Goal: Task Accomplishment & Management: Manage account settings

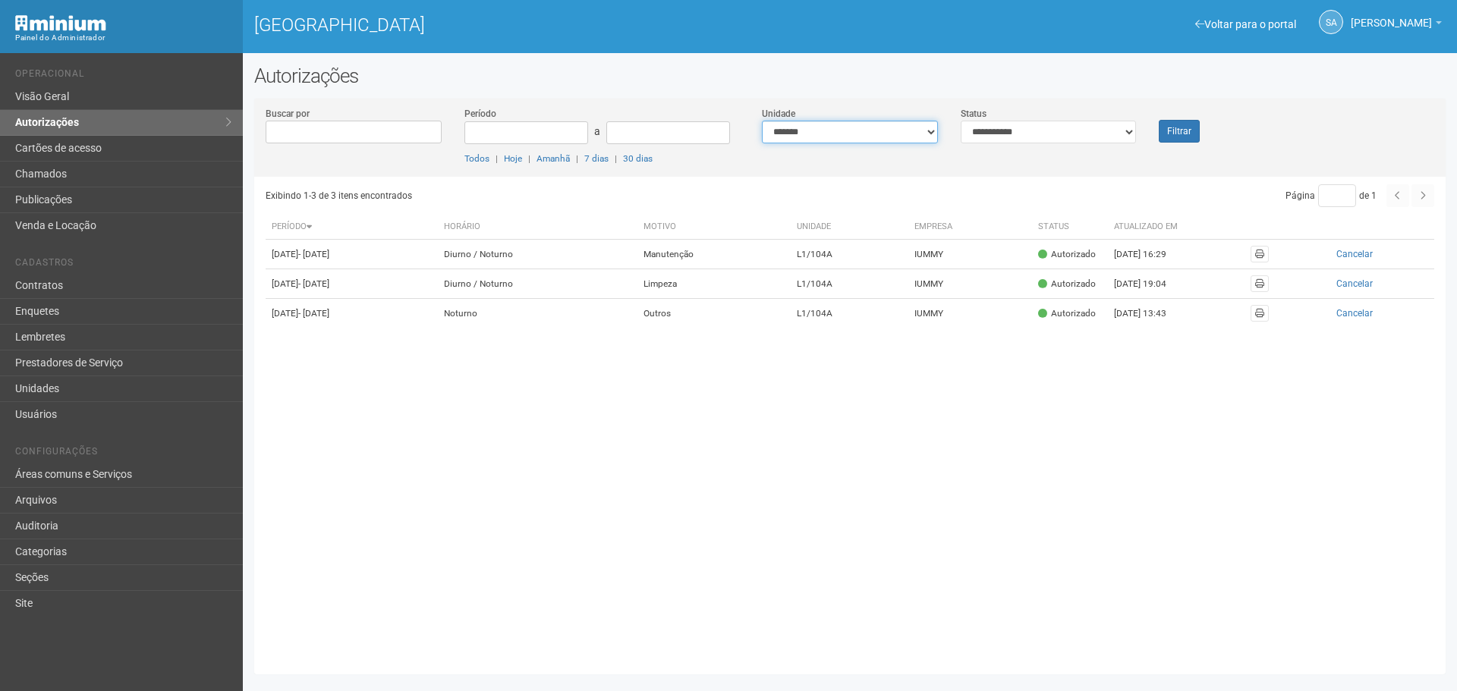
click at [929, 137] on select "**********" at bounding box center [850, 132] width 176 height 23
select select "**********"
click at [762, 121] on select "**********" at bounding box center [850, 132] width 176 height 23
click at [1190, 128] on button "Filtrar" at bounding box center [1179, 131] width 41 height 23
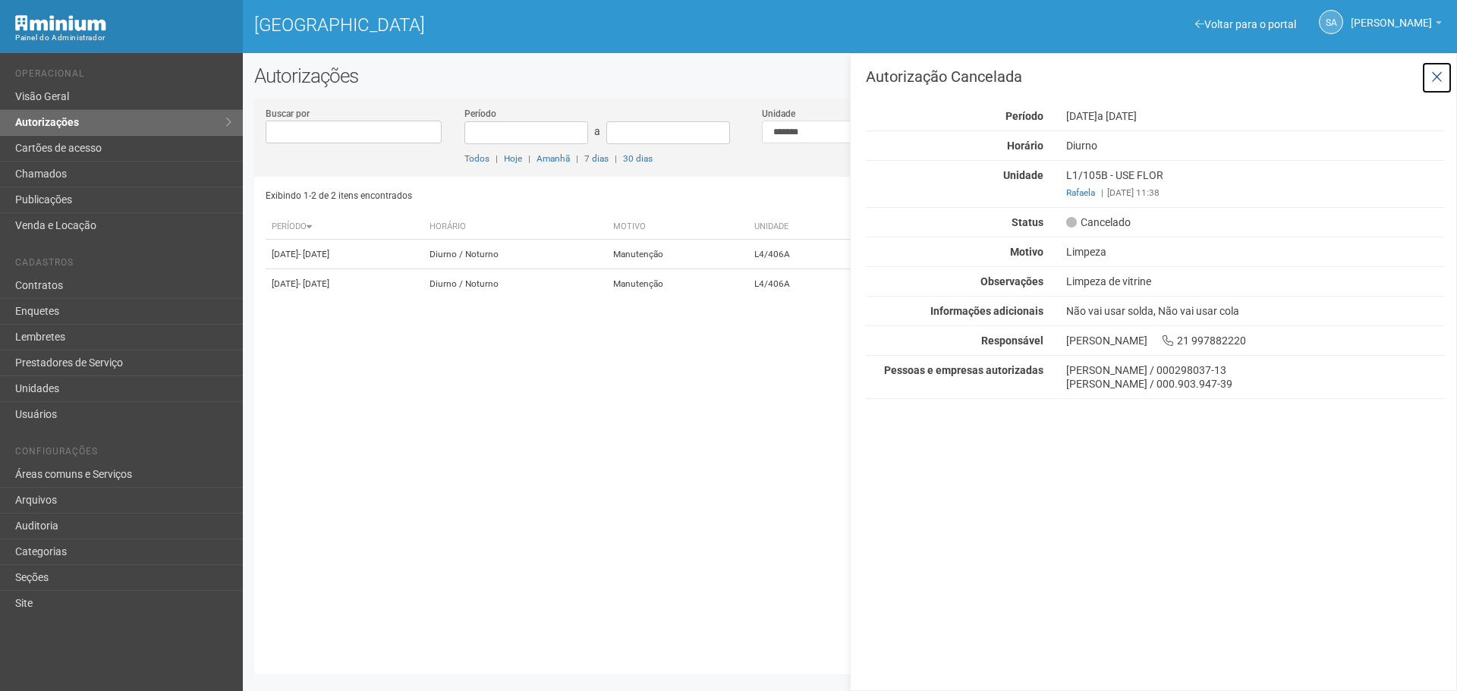
click at [1440, 75] on icon at bounding box center [1436, 77] width 11 height 15
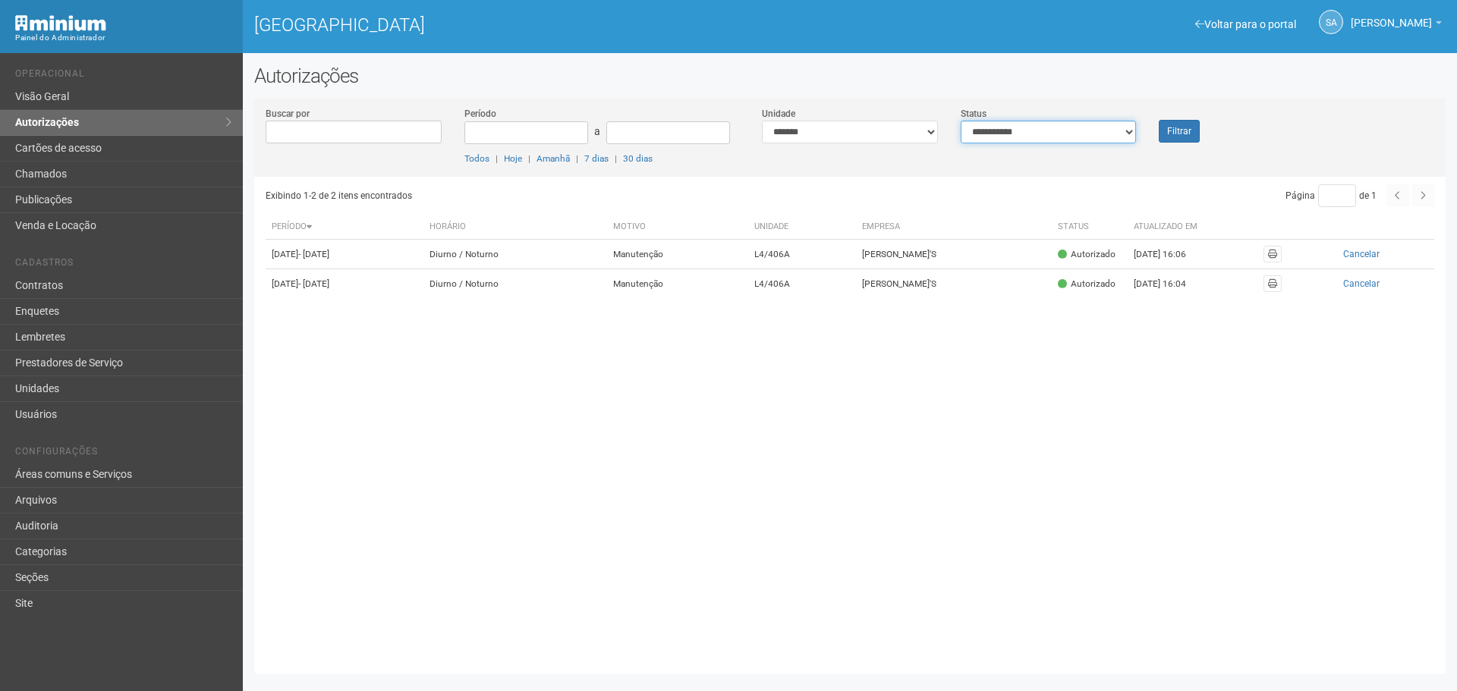
click at [1130, 133] on select "**********" at bounding box center [1049, 132] width 176 height 23
select select "***"
click at [961, 121] on select "**********" at bounding box center [1049, 132] width 176 height 23
click at [1182, 131] on button "Filtrar" at bounding box center [1179, 131] width 41 height 23
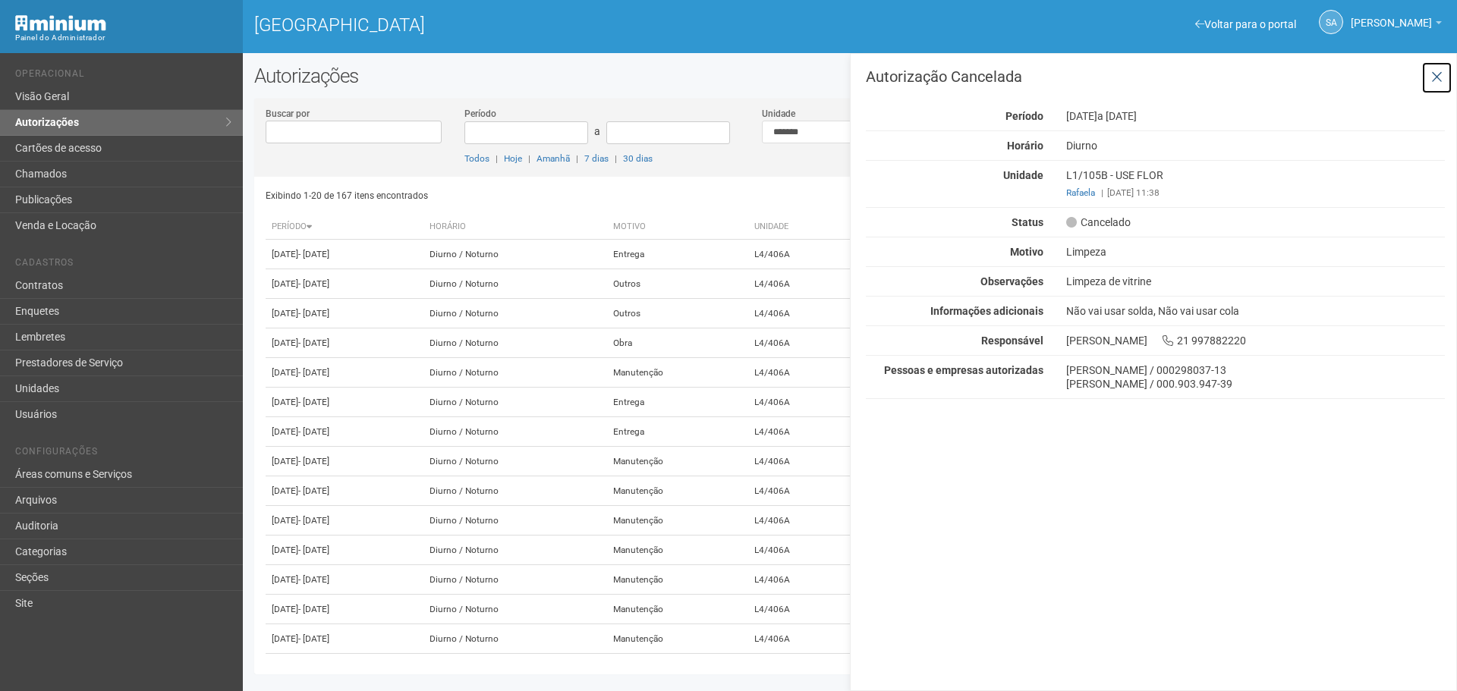
click at [1441, 74] on icon at bounding box center [1436, 77] width 11 height 15
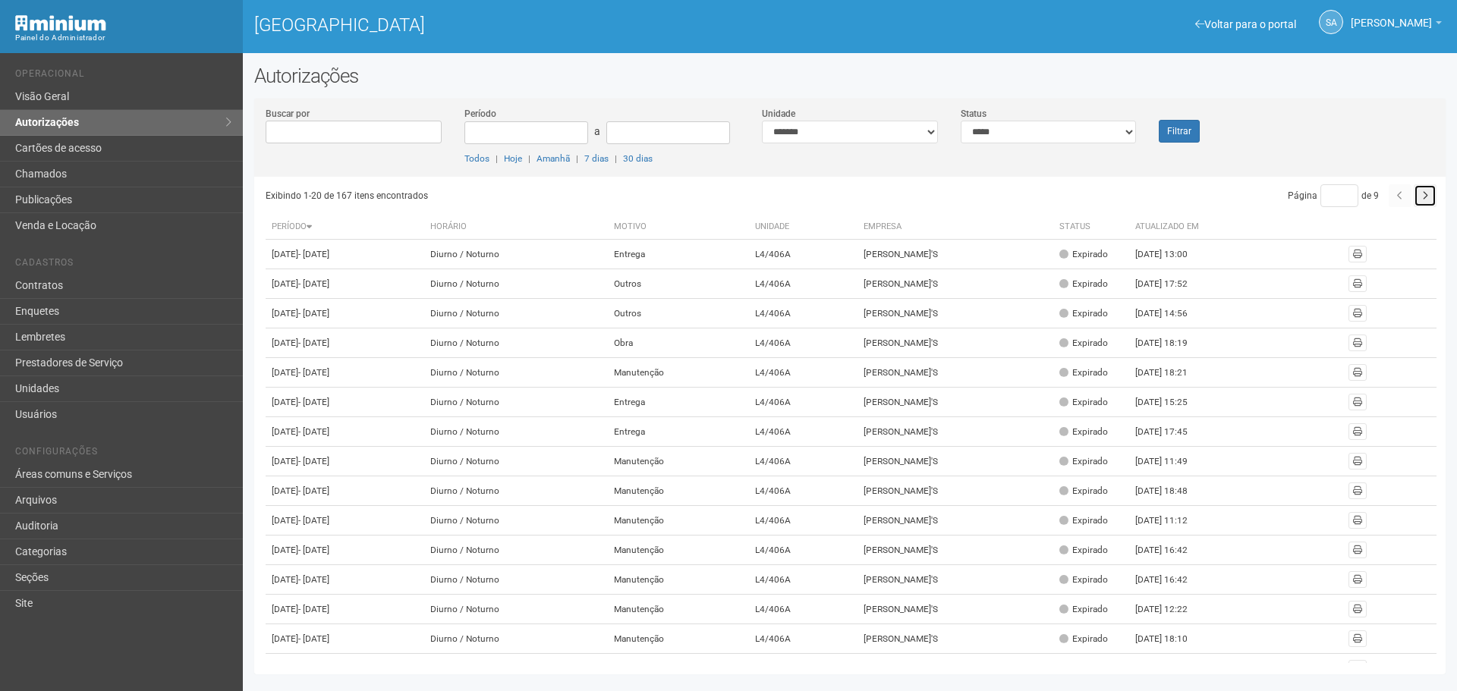
click at [1422, 197] on icon "button" at bounding box center [1425, 195] width 6 height 9
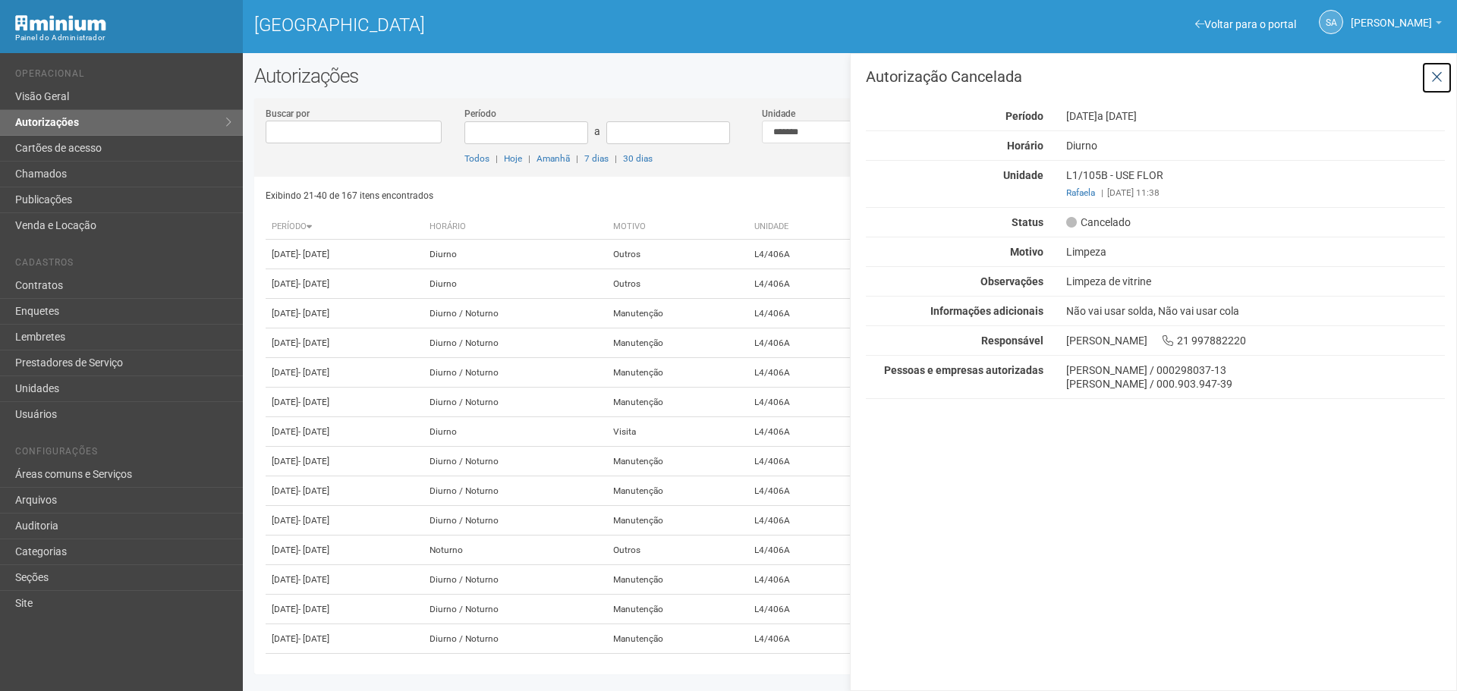
click at [1426, 77] on button at bounding box center [1437, 77] width 31 height 33
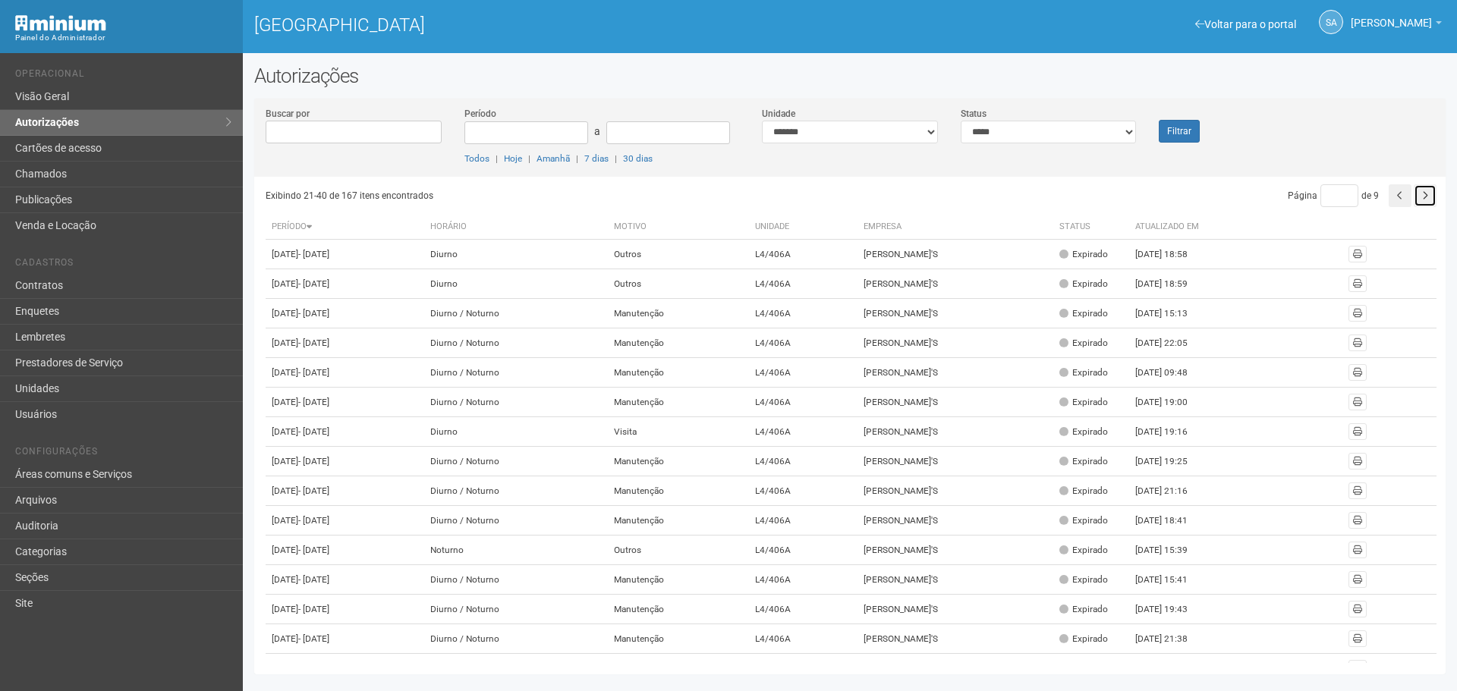
click at [1419, 190] on button "button" at bounding box center [1425, 195] width 23 height 23
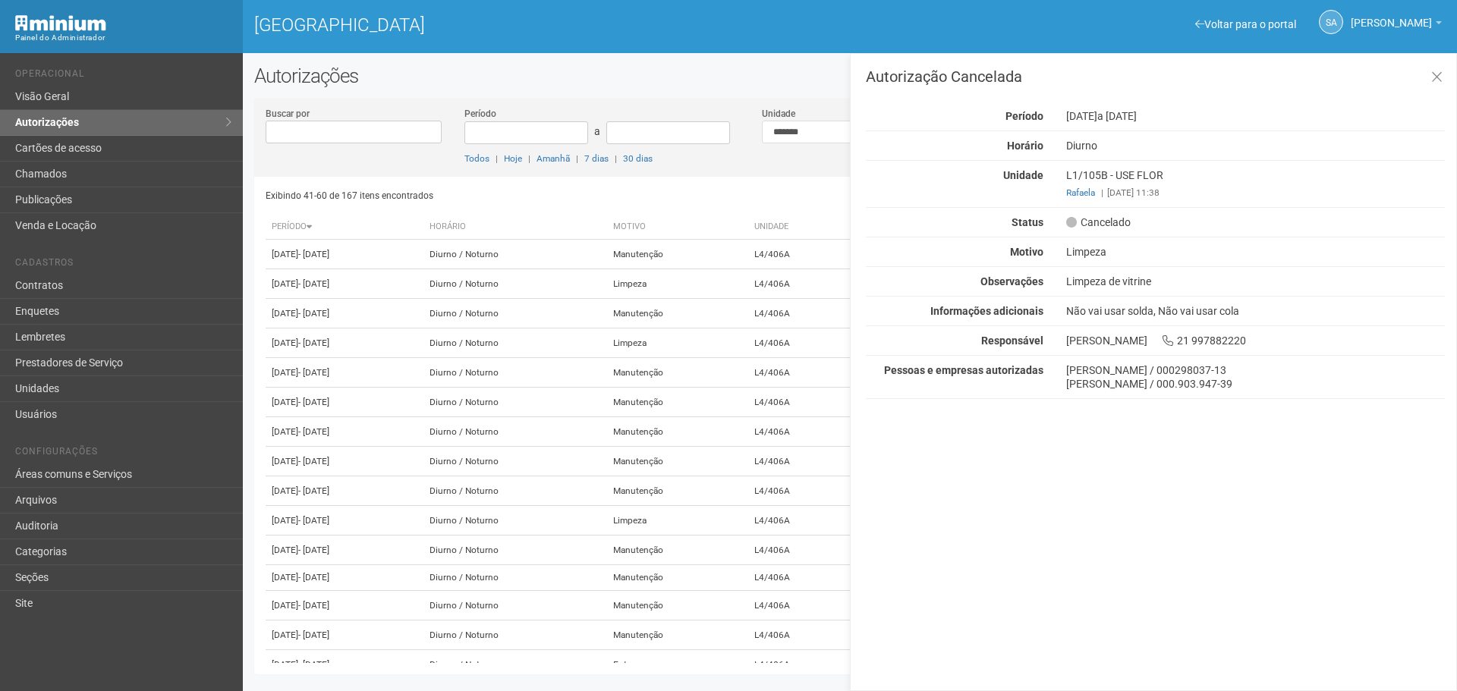
click at [1419, 190] on div "Autorização Cancelada Período 01/07/2025 a 01/07/2026 Horário Diurno Unidade L1…" at bounding box center [1155, 238] width 579 height 338
click at [1434, 68] on button at bounding box center [1437, 77] width 31 height 33
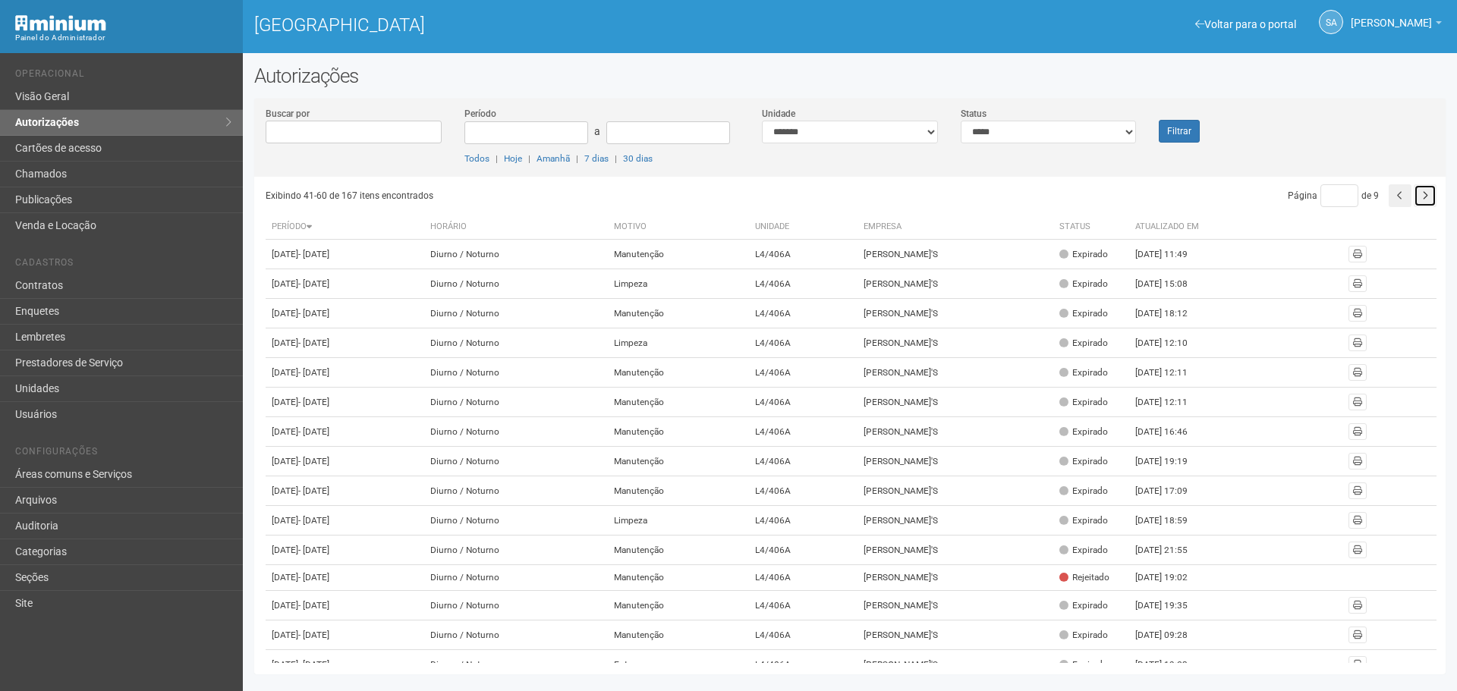
click at [1425, 196] on icon "button" at bounding box center [1425, 195] width 6 height 9
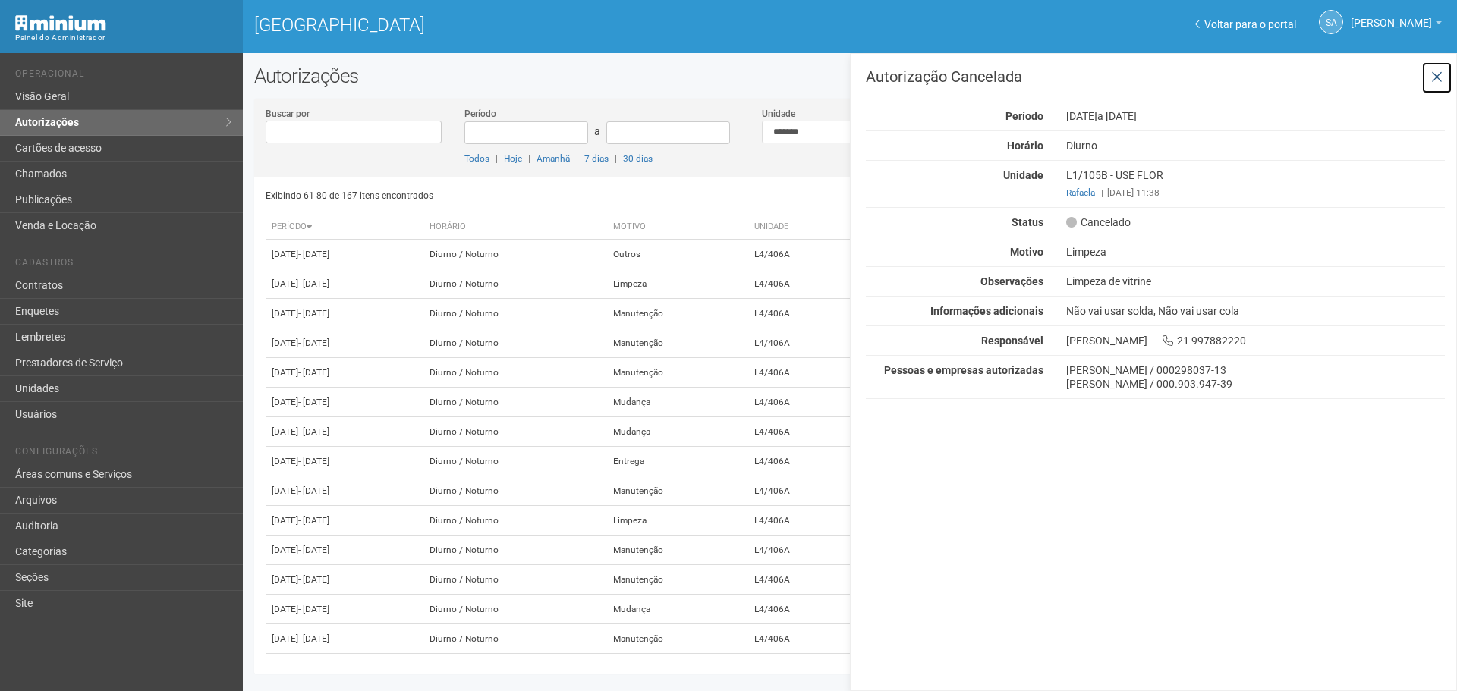
click at [1446, 62] on button at bounding box center [1437, 77] width 31 height 33
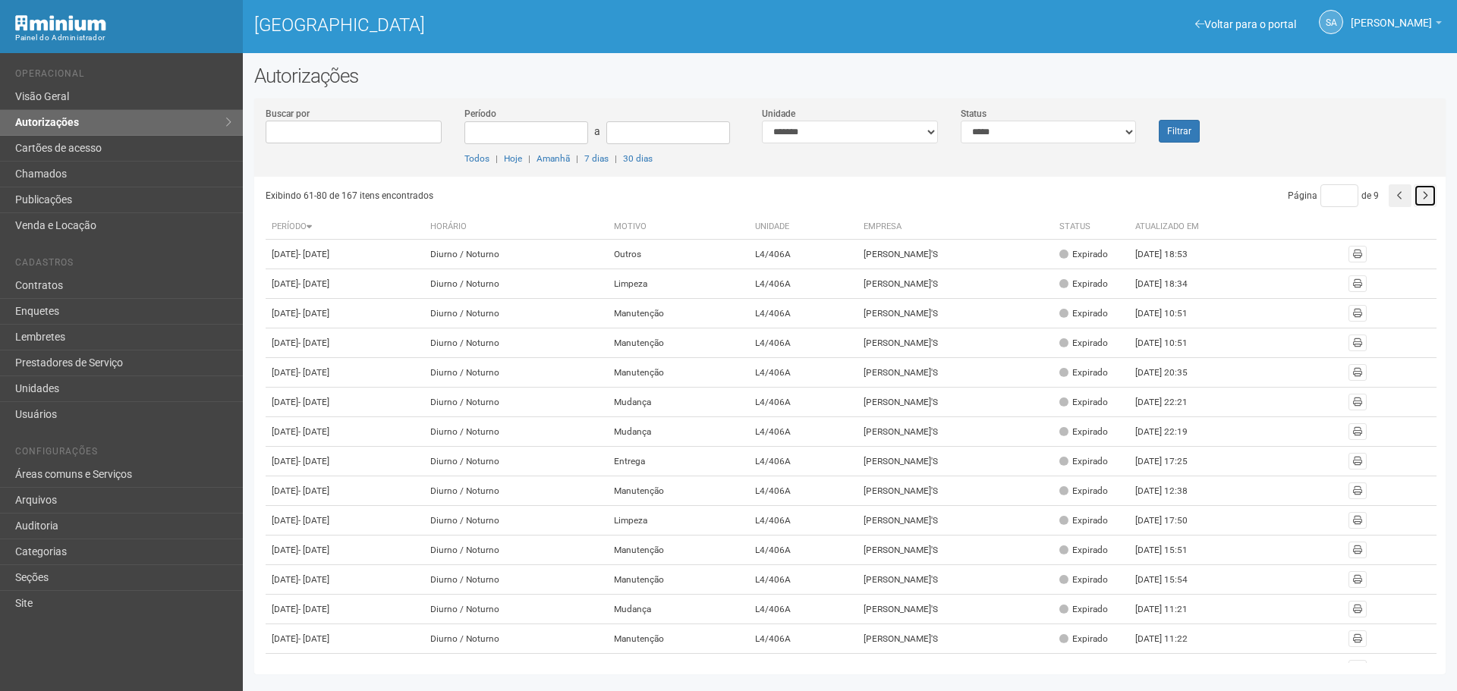
click at [1425, 195] on icon "button" at bounding box center [1425, 195] width 6 height 9
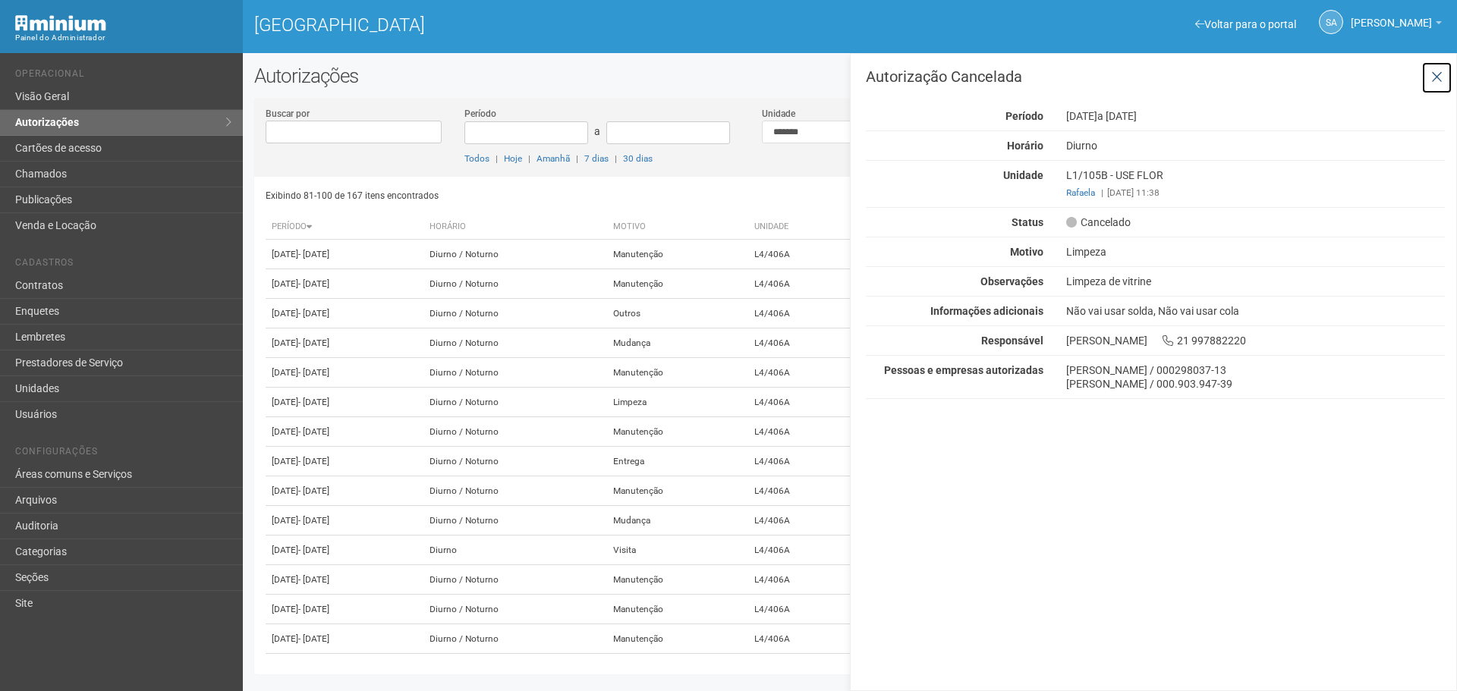
click at [1444, 71] on button at bounding box center [1437, 77] width 31 height 33
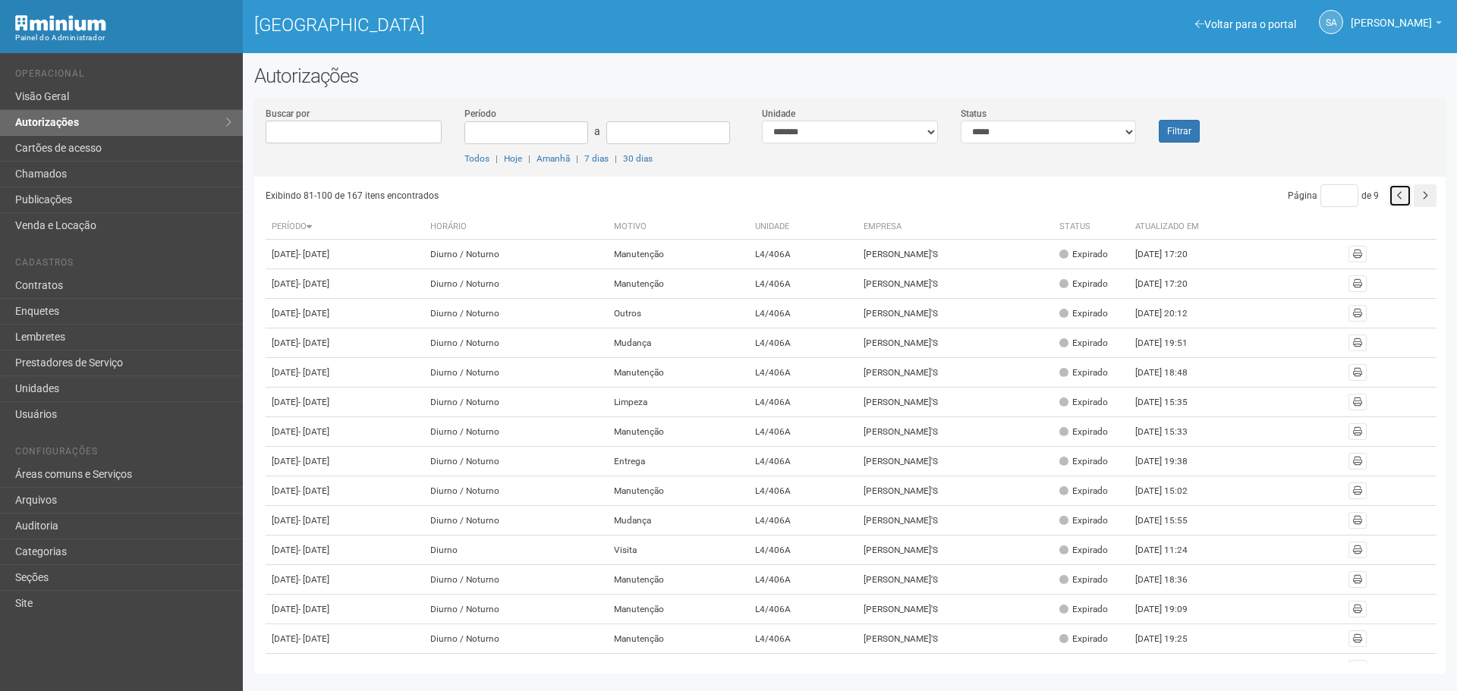
click at [1409, 191] on button "button" at bounding box center [1400, 195] width 23 height 23
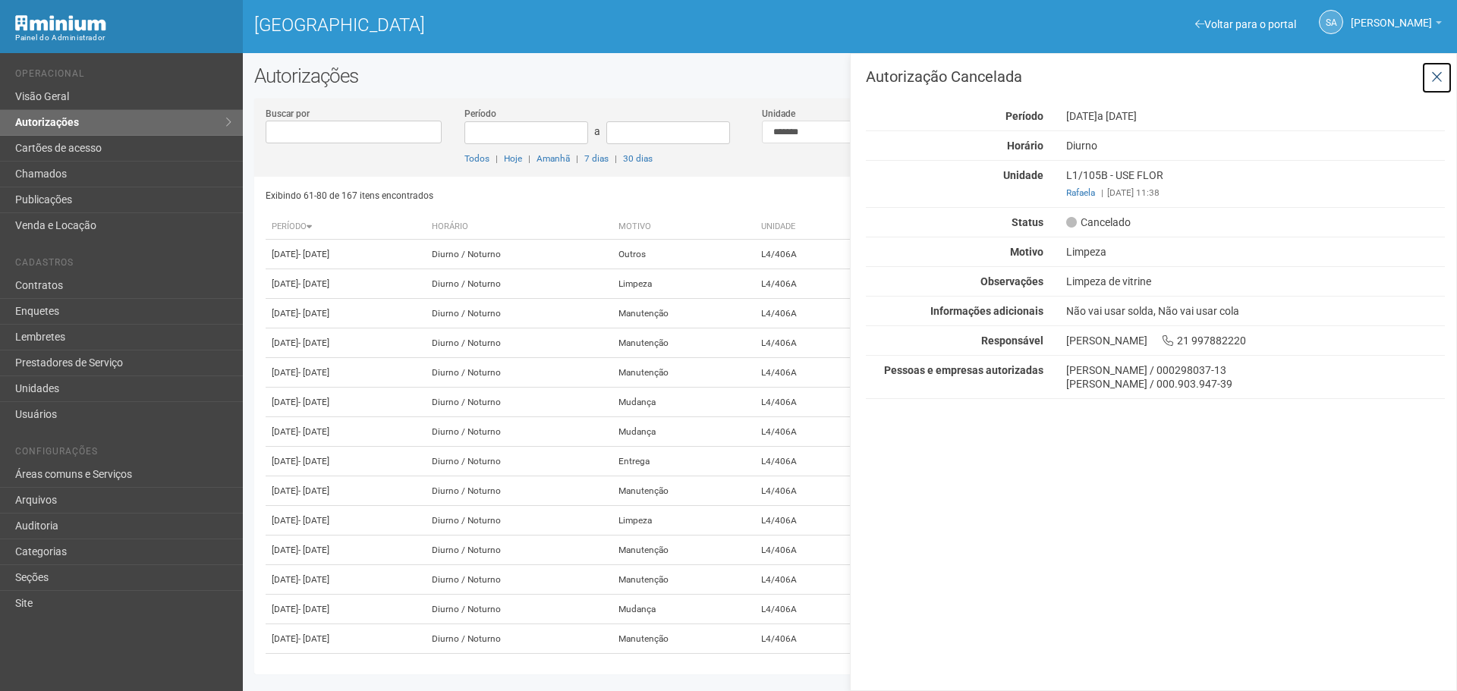
drag, startPoint x: 1435, startPoint y: 71, endPoint x: 1389, endPoint y: 234, distance: 168.9
click at [1426, 98] on div "Autorização Cancelada Período 01/07/2025 a 01/07/2026 Horário Diurno Unidade L1…" at bounding box center [1155, 238] width 579 height 338
click at [1431, 82] on icon at bounding box center [1436, 77] width 11 height 15
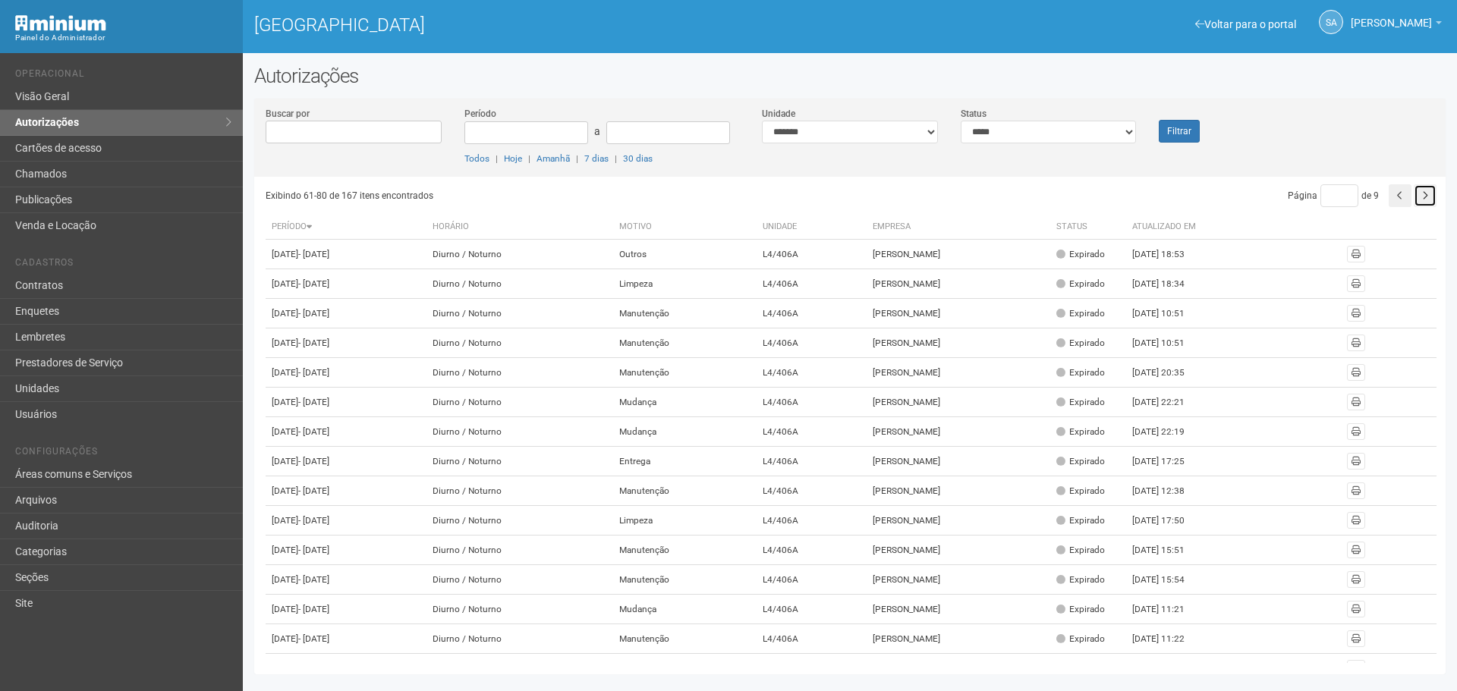
click at [1429, 197] on button "button" at bounding box center [1425, 195] width 23 height 23
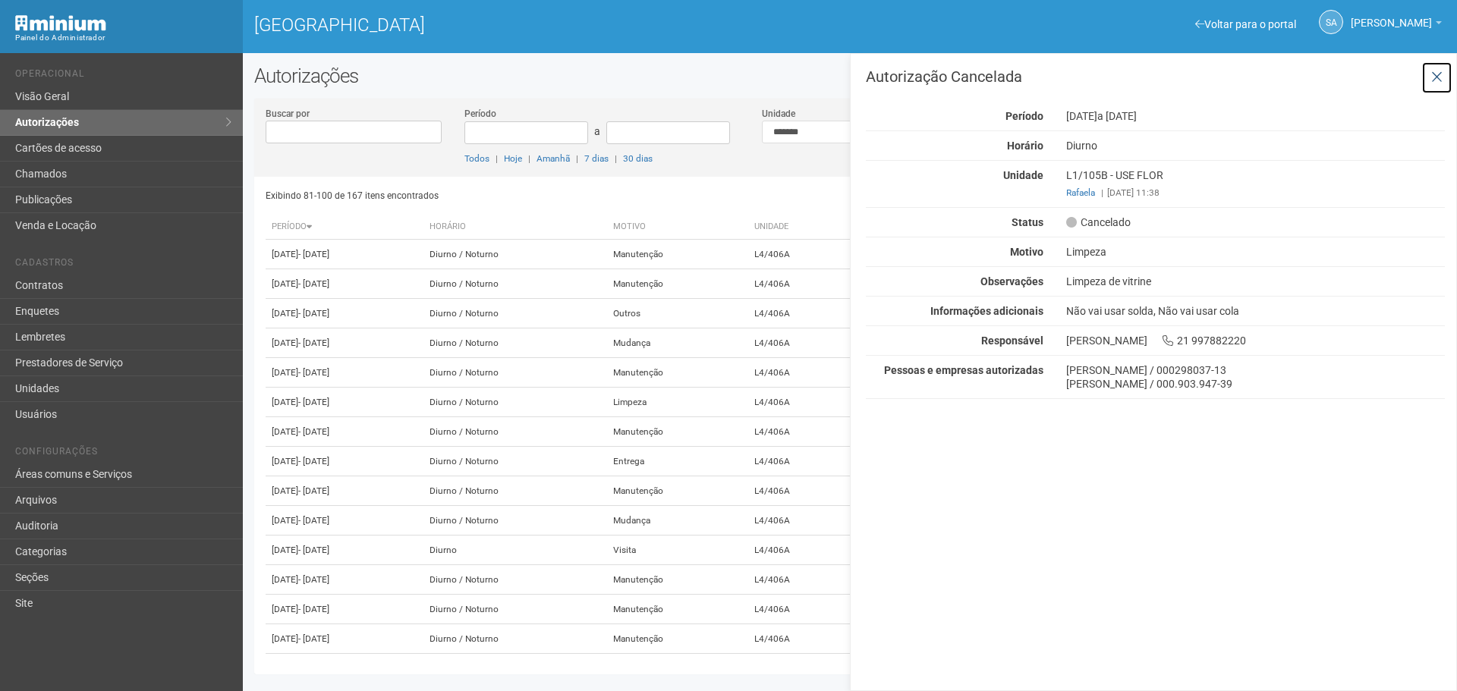
click at [1432, 76] on icon at bounding box center [1436, 77] width 11 height 15
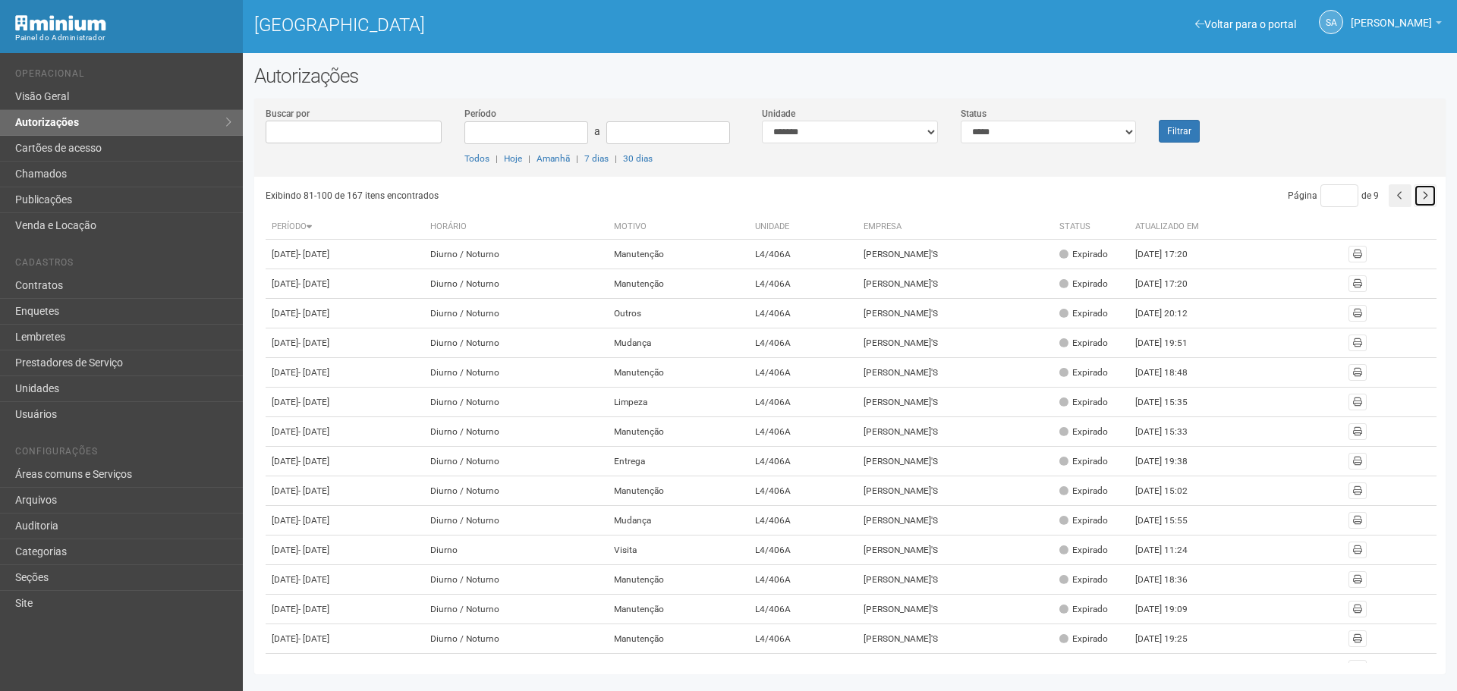
click at [1423, 197] on icon "button" at bounding box center [1425, 195] width 6 height 9
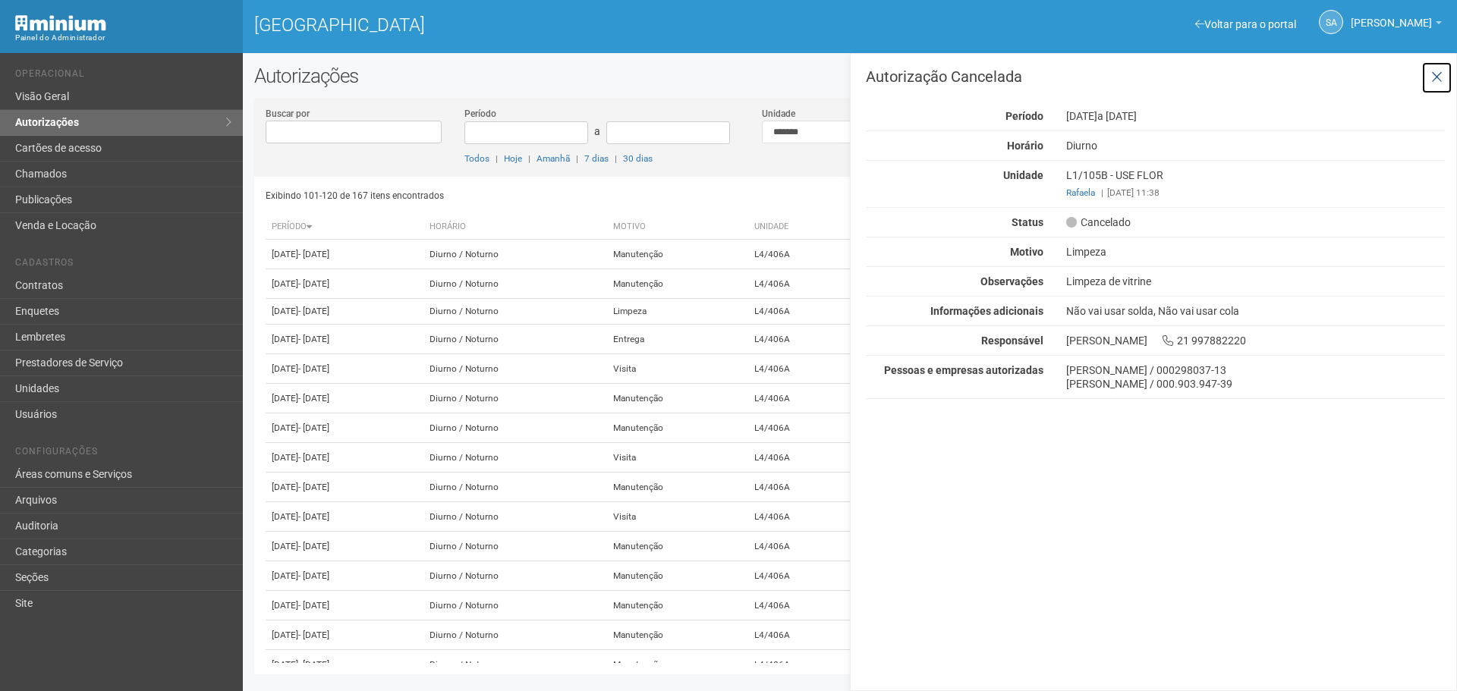
click at [1431, 72] on icon at bounding box center [1436, 77] width 11 height 15
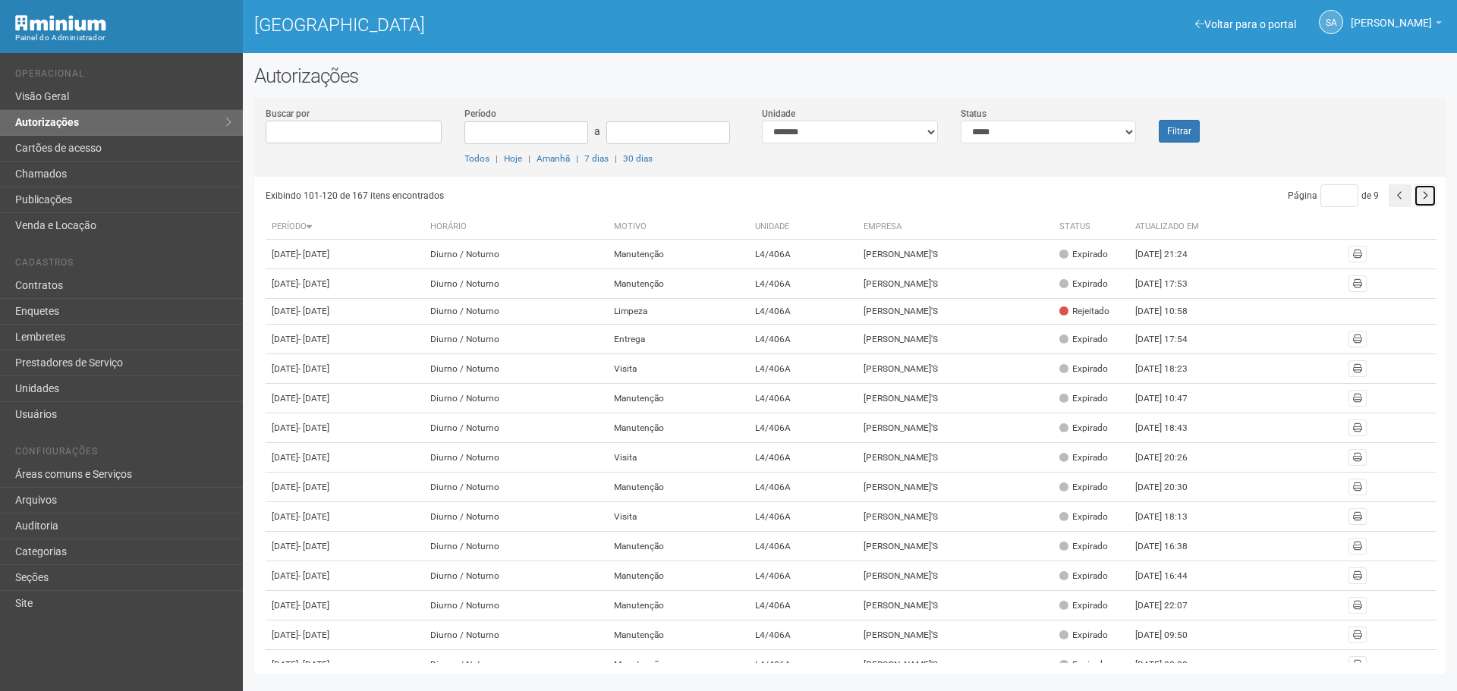
click at [1417, 197] on button "button" at bounding box center [1425, 195] width 23 height 23
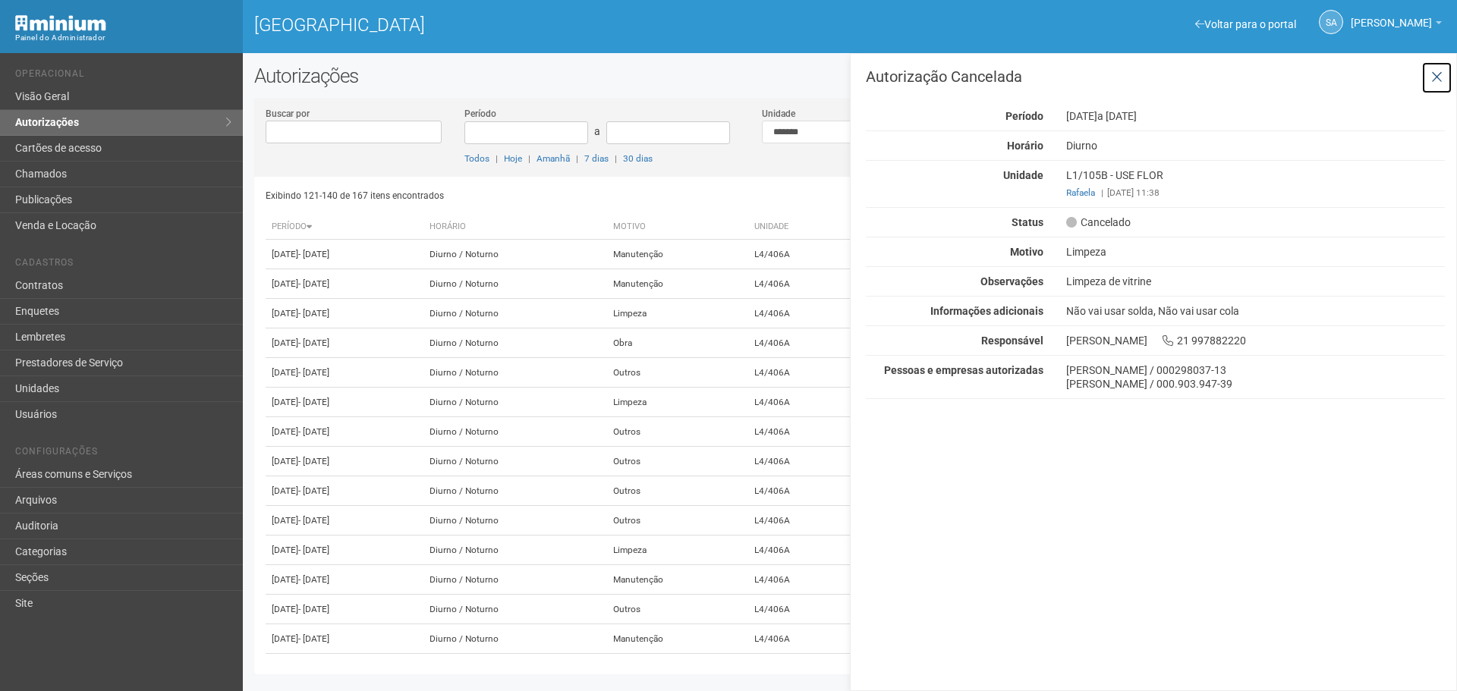
click at [1430, 77] on button at bounding box center [1437, 77] width 31 height 33
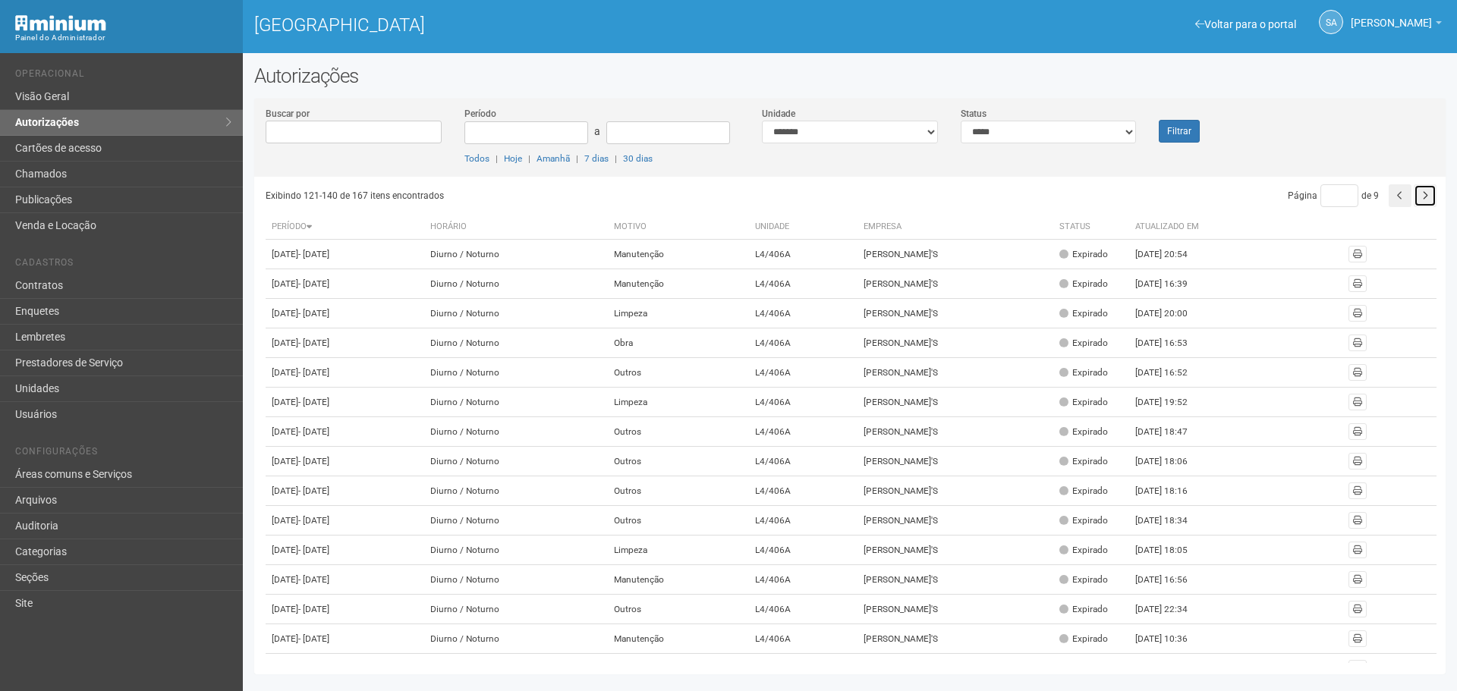
click at [1428, 195] on button "button" at bounding box center [1425, 195] width 23 height 23
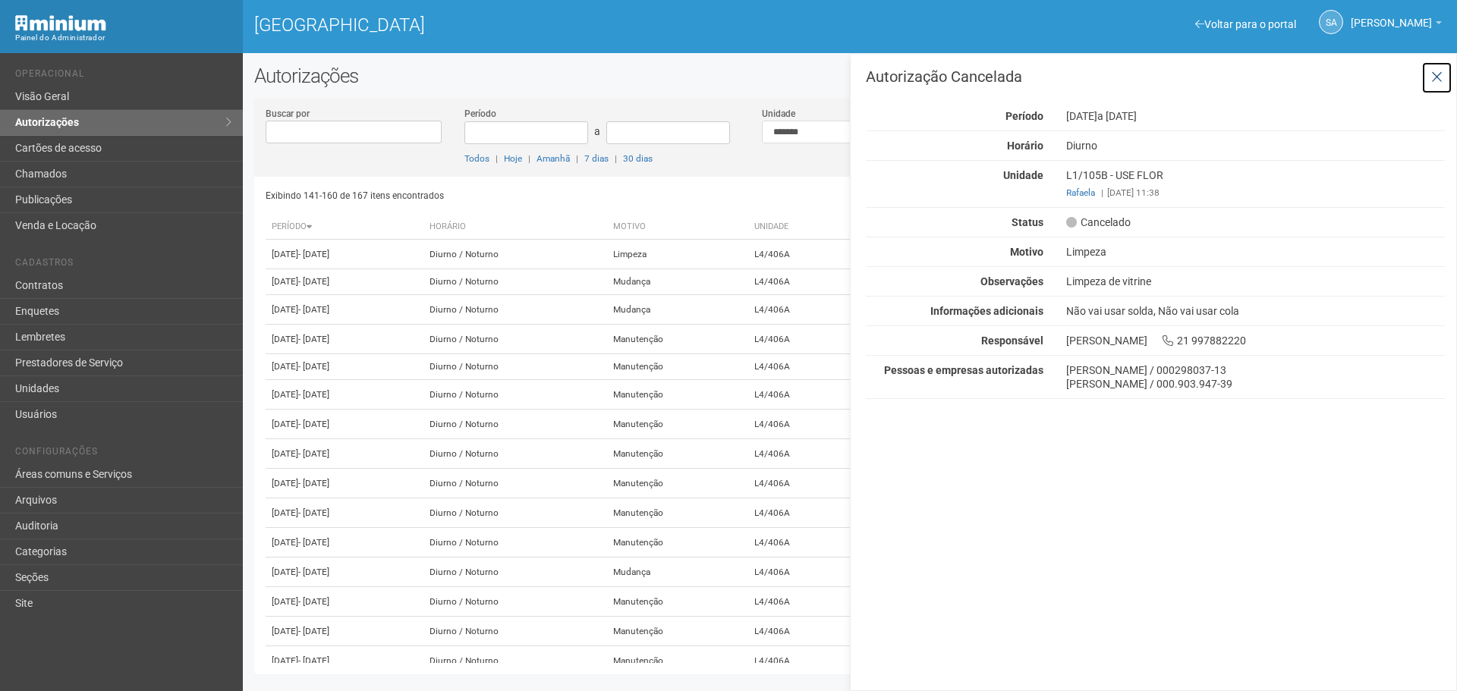
click at [1437, 70] on icon at bounding box center [1436, 77] width 11 height 15
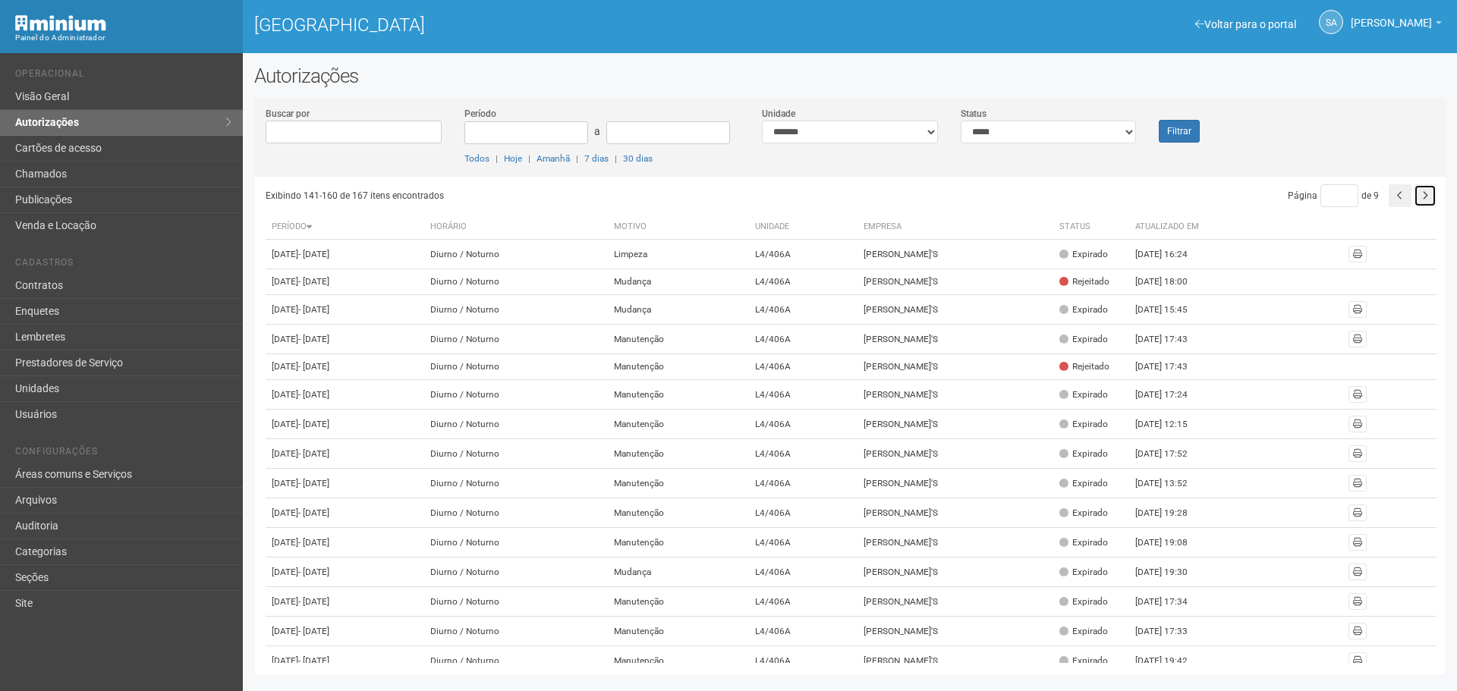
click at [1422, 194] on icon "button" at bounding box center [1425, 195] width 6 height 9
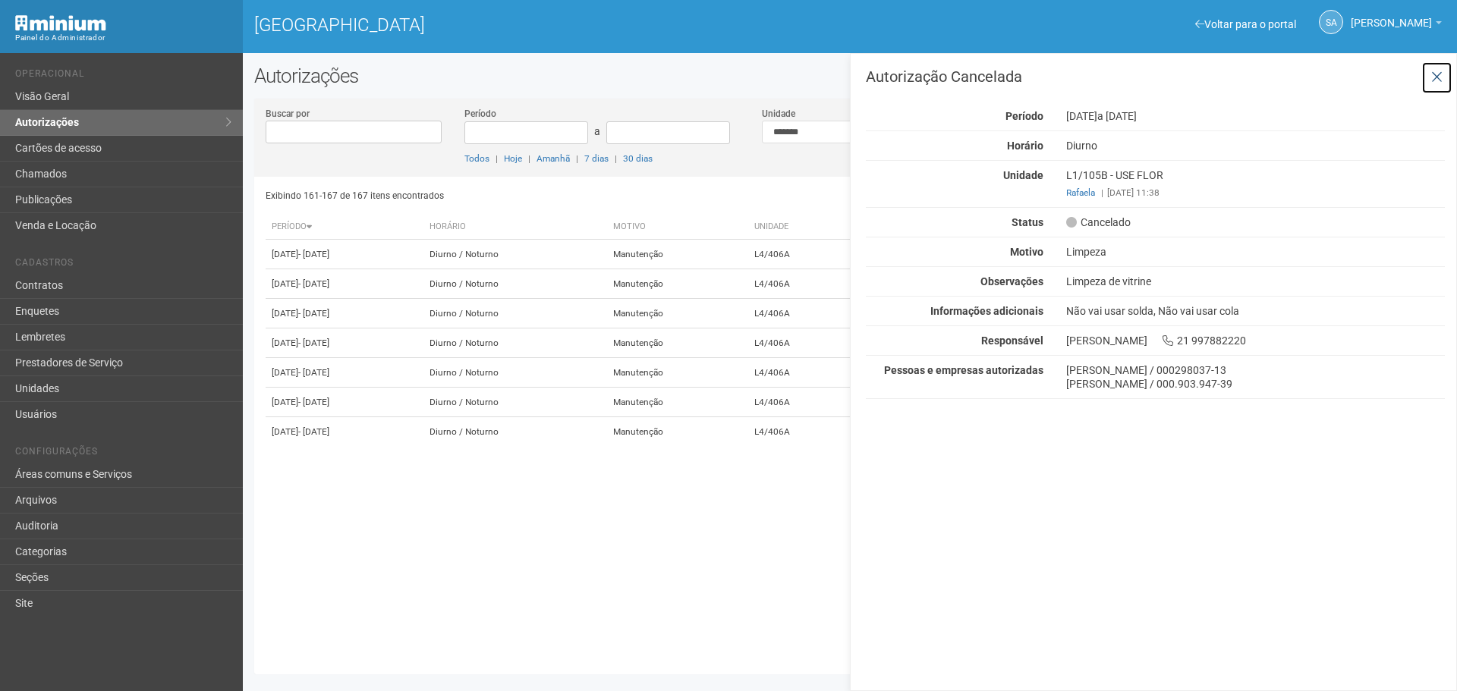
drag, startPoint x: 1442, startPoint y: 74, endPoint x: 1425, endPoint y: 128, distance: 56.4
click at [1442, 90] on button at bounding box center [1437, 77] width 31 height 33
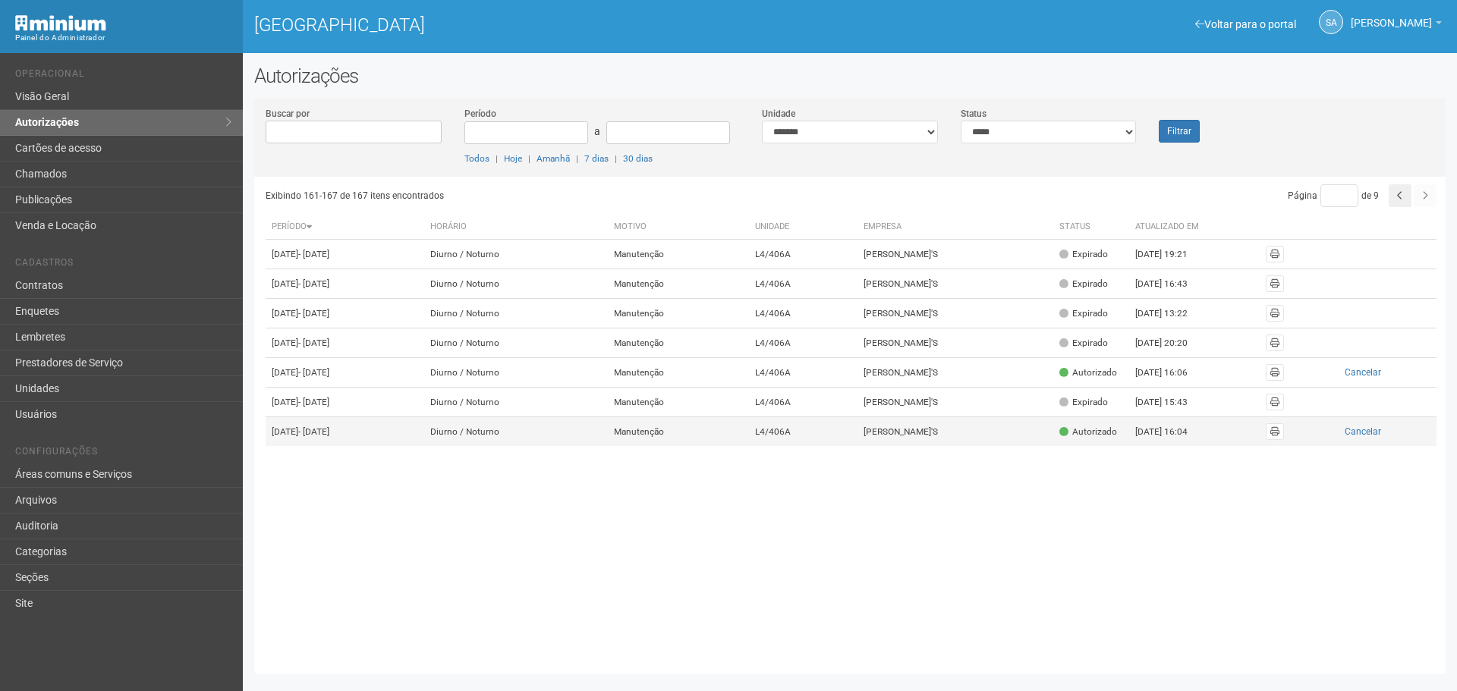
click at [1066, 436] on span at bounding box center [1064, 431] width 9 height 9
